Goal: Find specific page/section: Find specific page/section

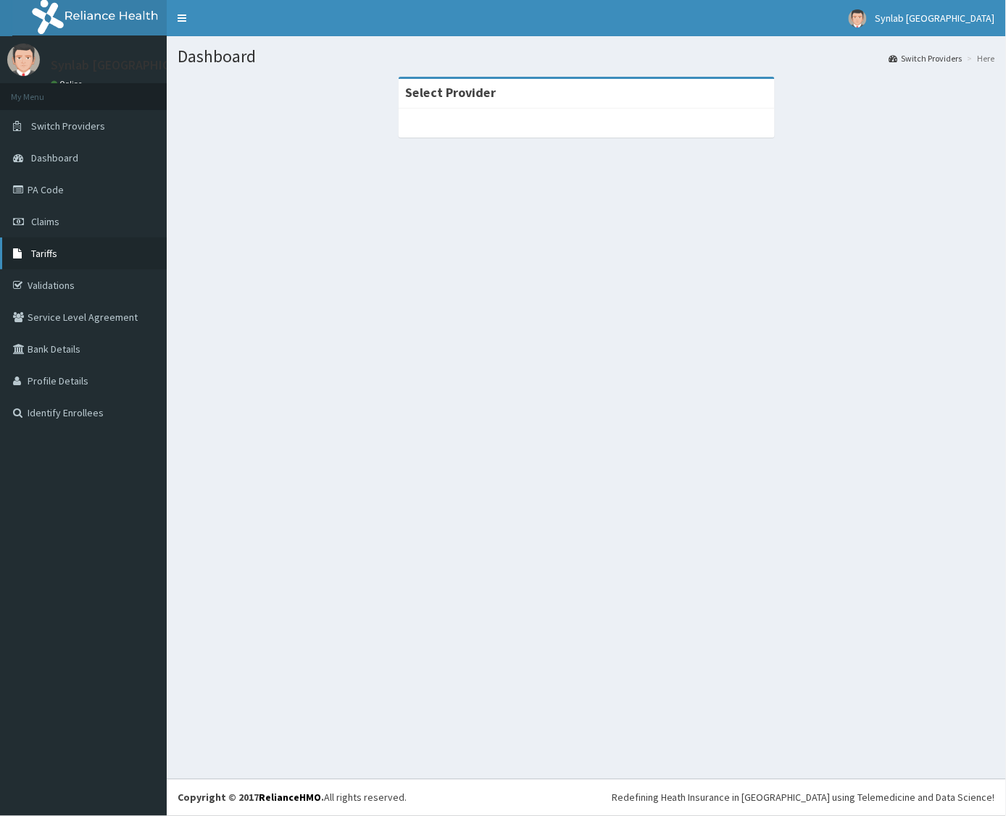
click at [29, 259] on link "Tariffs" at bounding box center [83, 254] width 167 height 32
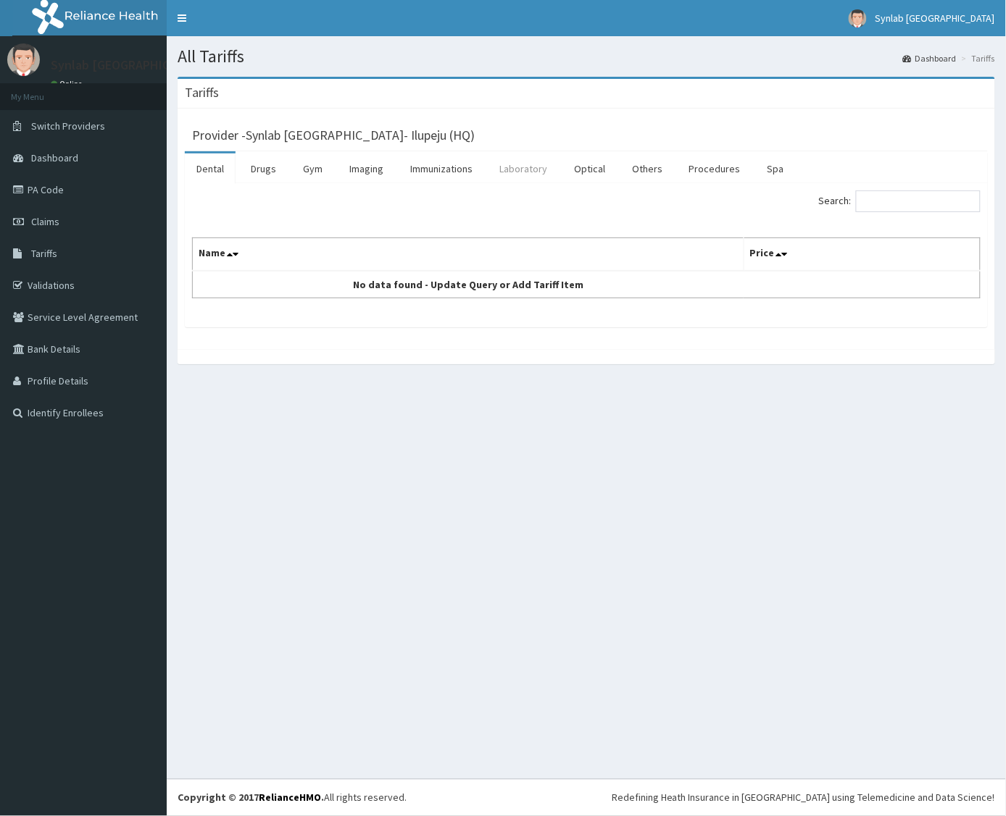
click at [526, 172] on link "Laboratory" at bounding box center [523, 169] width 71 height 30
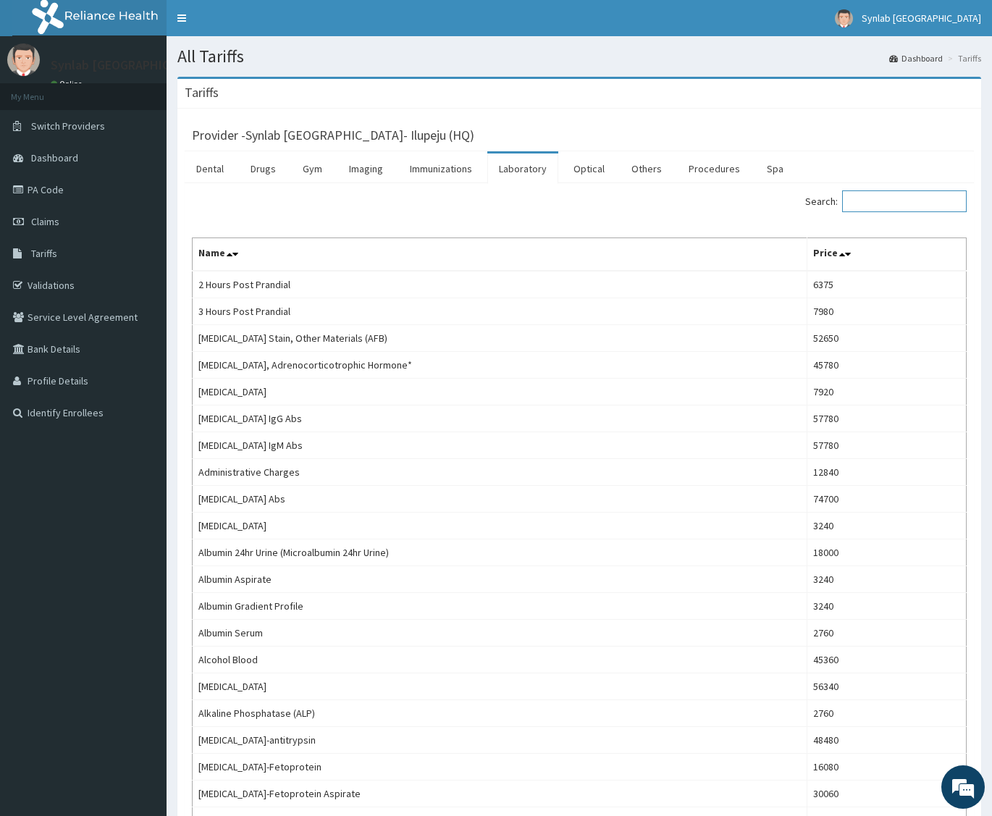
click at [893, 201] on input "Search:" at bounding box center [905, 202] width 125 height 22
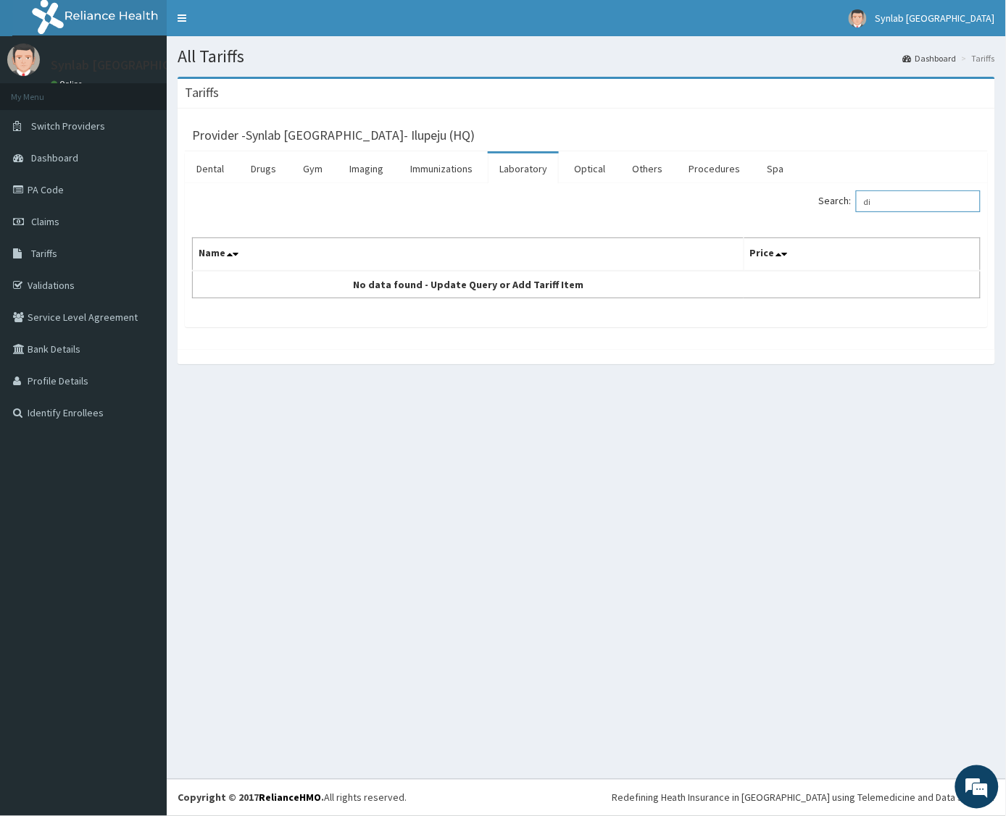
type input "d"
